Goal: Information Seeking & Learning: Learn about a topic

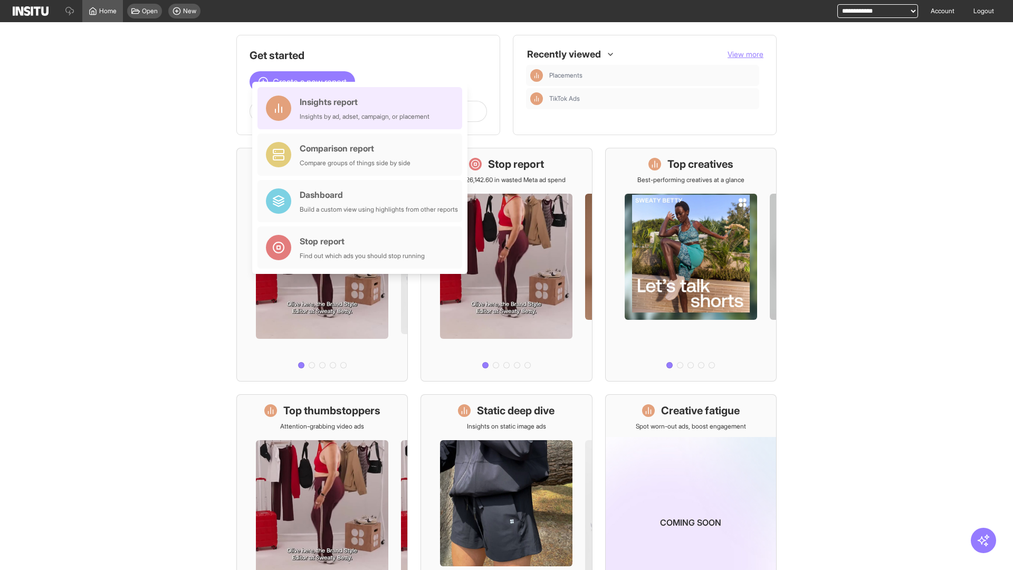
click at [363, 108] on div "Insights report Insights by ad, adset, campaign, or placement" at bounding box center [365, 108] width 130 height 25
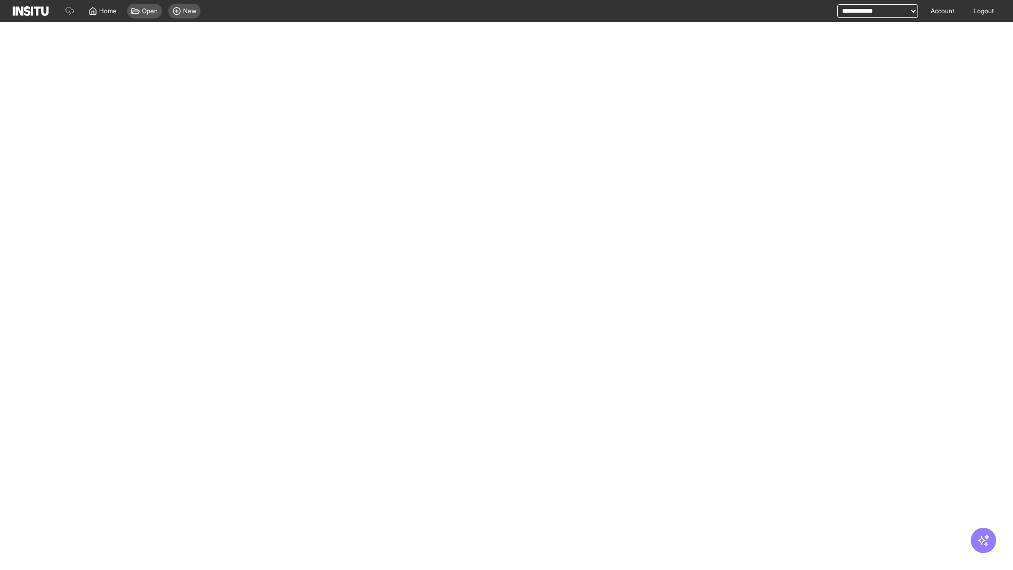
select select "**"
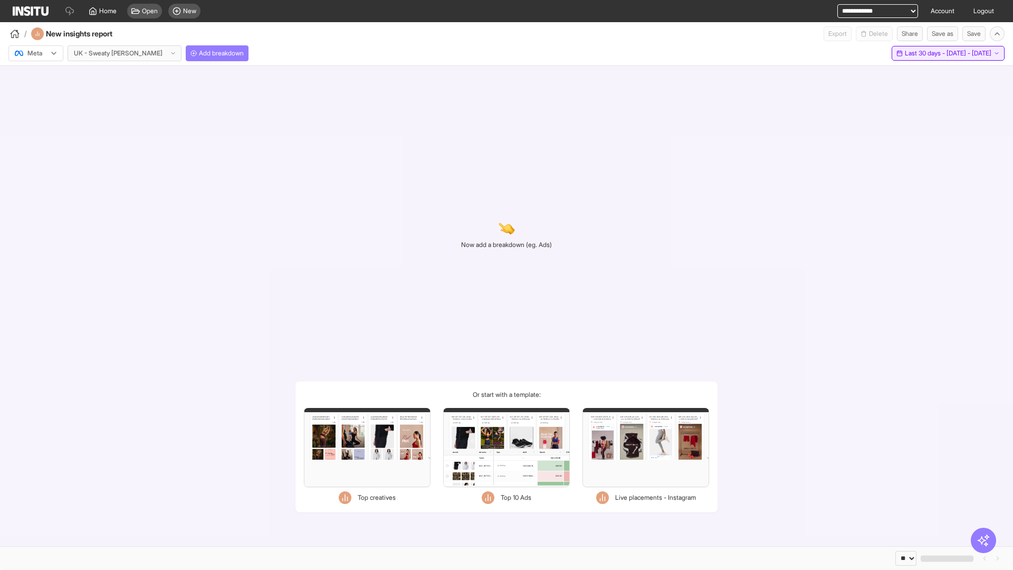
click at [925, 53] on span "Last 30 days - [DATE] - [DATE]" at bounding box center [948, 53] width 87 height 8
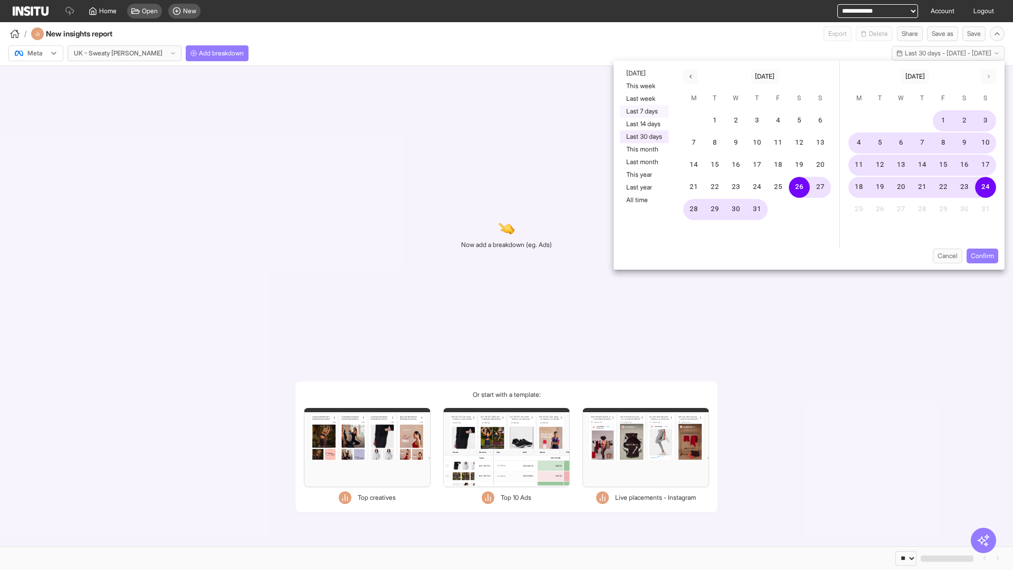
click at [643, 111] on button "Last 7 days" at bounding box center [644, 111] width 49 height 13
